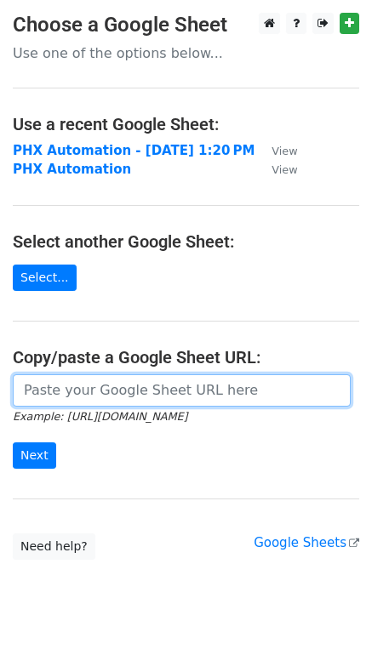
click at [89, 400] on input "url" at bounding box center [182, 391] width 338 height 32
paste input "[URL][DOMAIN_NAME]"
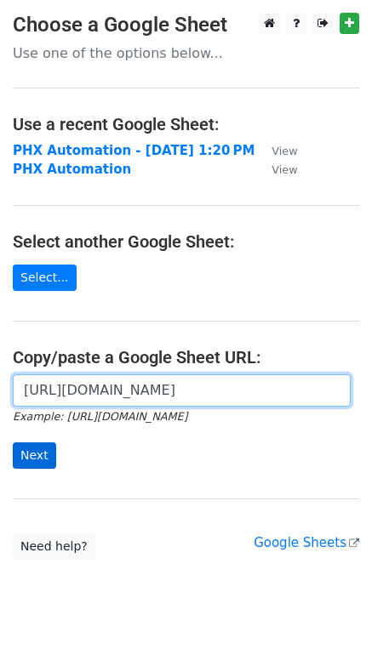
type input "[URL][DOMAIN_NAME]"
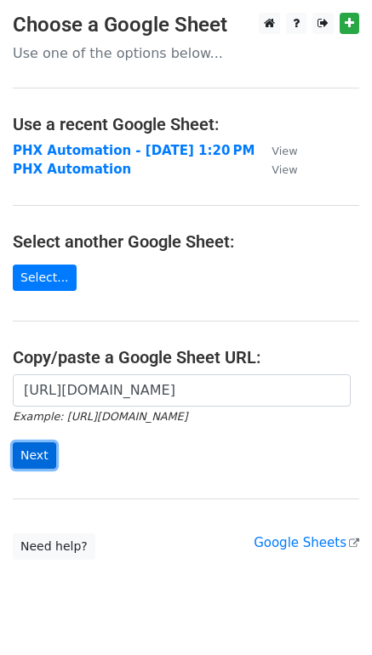
click at [36, 448] on input "Next" at bounding box center [34, 456] width 43 height 26
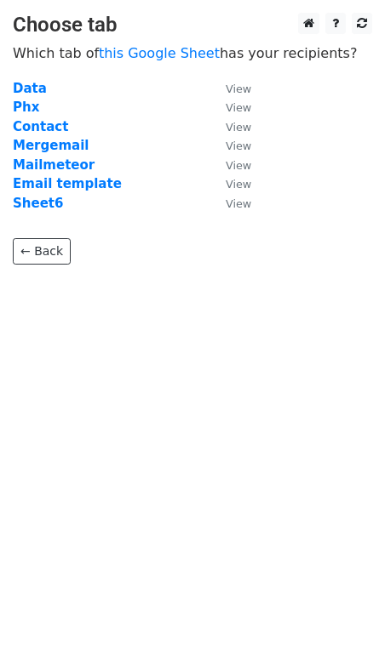
click at [78, 146] on td "Mergemail" at bounding box center [111, 146] width 196 height 20
click at [55, 146] on strong "Mergemail" at bounding box center [51, 145] width 76 height 15
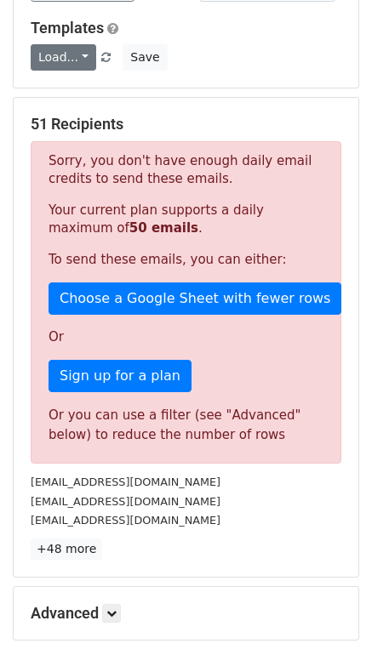
scroll to position [198, 0]
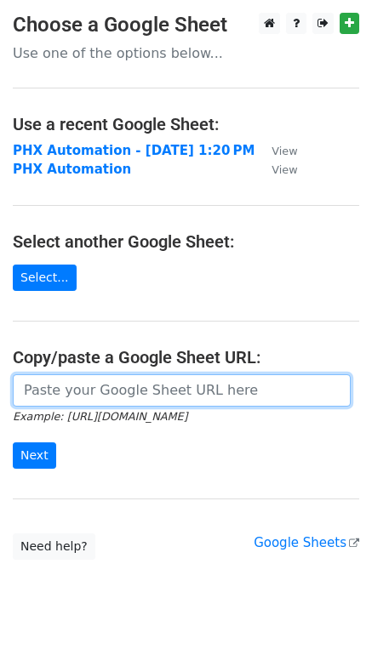
click at [146, 394] on input "url" at bounding box center [182, 391] width 338 height 32
paste input "[URL][DOMAIN_NAME]"
type input "[URL][DOMAIN_NAME]"
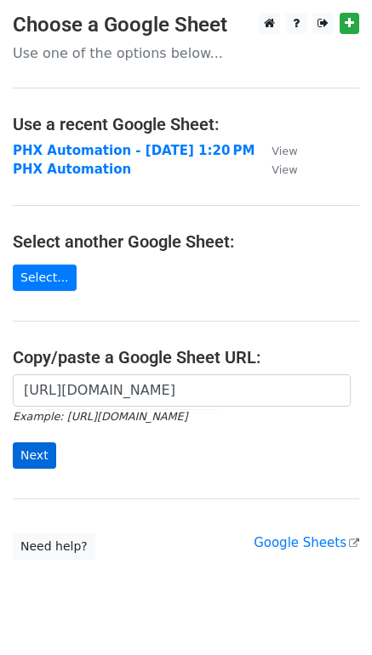
click at [37, 467] on div "https://docs.google.com/spreadsheets/d/1mY0CQltWa_KhNA-bro8I2X4H4IxycQZi7g1SFep…" at bounding box center [186, 431] width 372 height 112
click at [37, 461] on input "Next" at bounding box center [34, 456] width 43 height 26
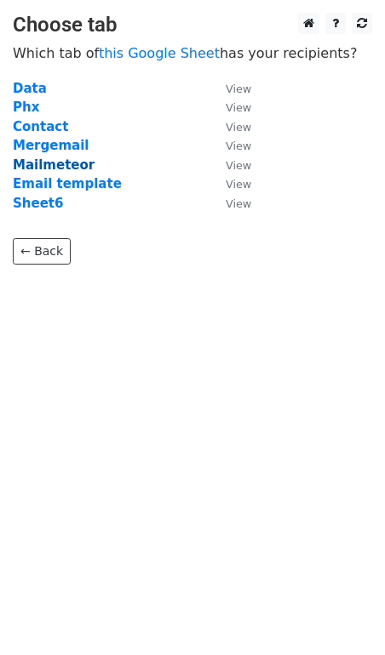
click at [56, 160] on strong "Mailmeteor" at bounding box center [54, 164] width 82 height 15
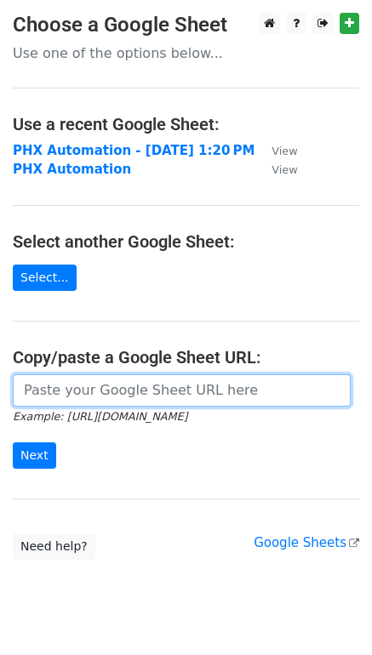
click at [111, 400] on input "url" at bounding box center [182, 391] width 338 height 32
paste input "https://docs.google.com/spreadsheets/d/1mY0CQltWa_KhNA-bro8I2X4H4IxycQZi7g1SFep…"
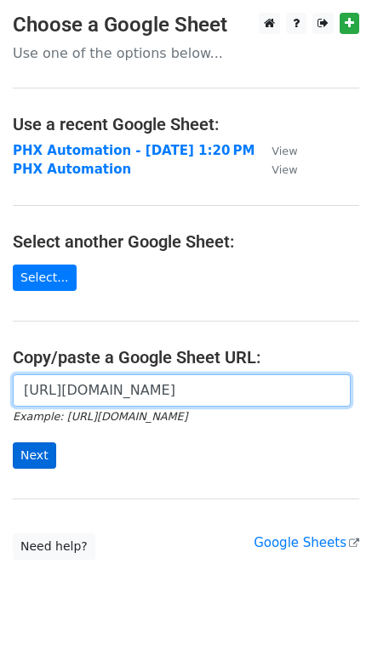
type input "https://docs.google.com/spreadsheets/d/1mY0CQltWa_KhNA-bro8I2X4H4IxycQZi7g1SFep…"
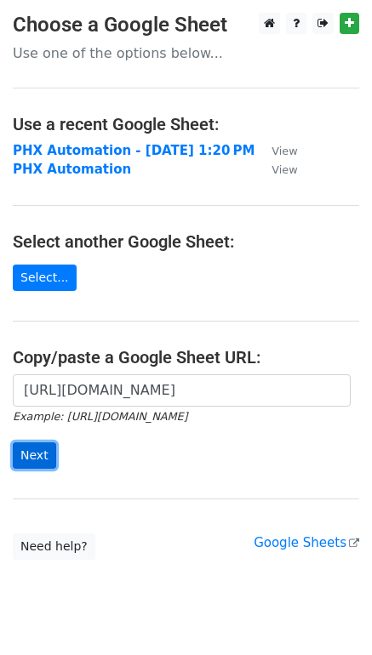
click at [51, 450] on input "Next" at bounding box center [34, 456] width 43 height 26
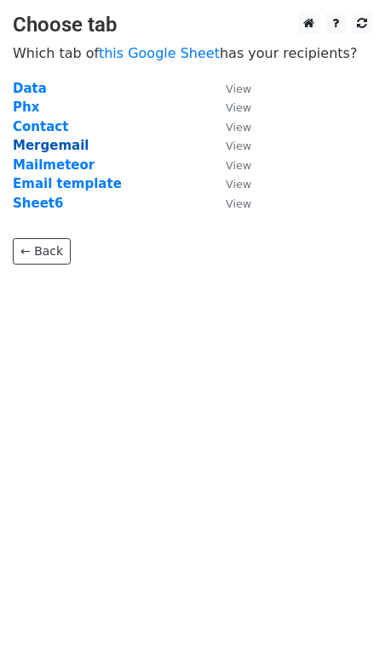
click at [48, 147] on strong "Mergemail" at bounding box center [51, 145] width 76 height 15
